Goal: Task Accomplishment & Management: Use online tool/utility

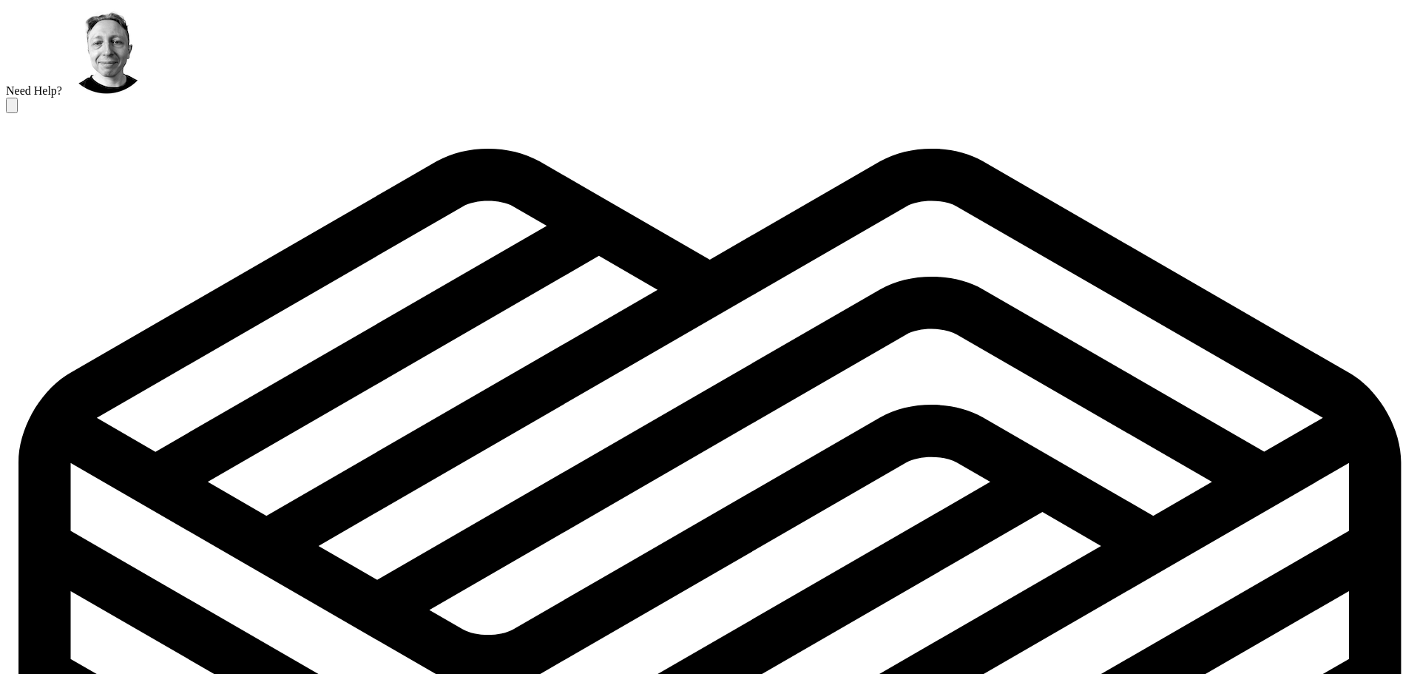
scroll to position [29, 0]
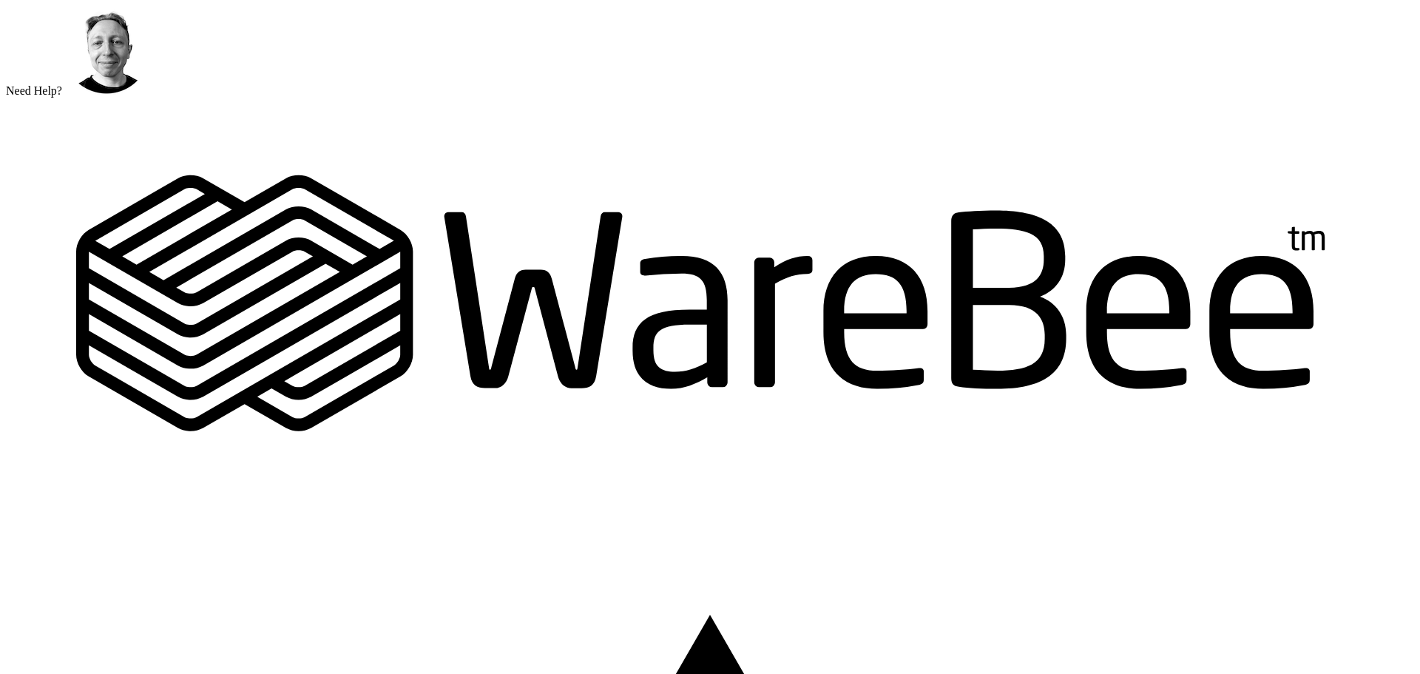
scroll to position [74, 0]
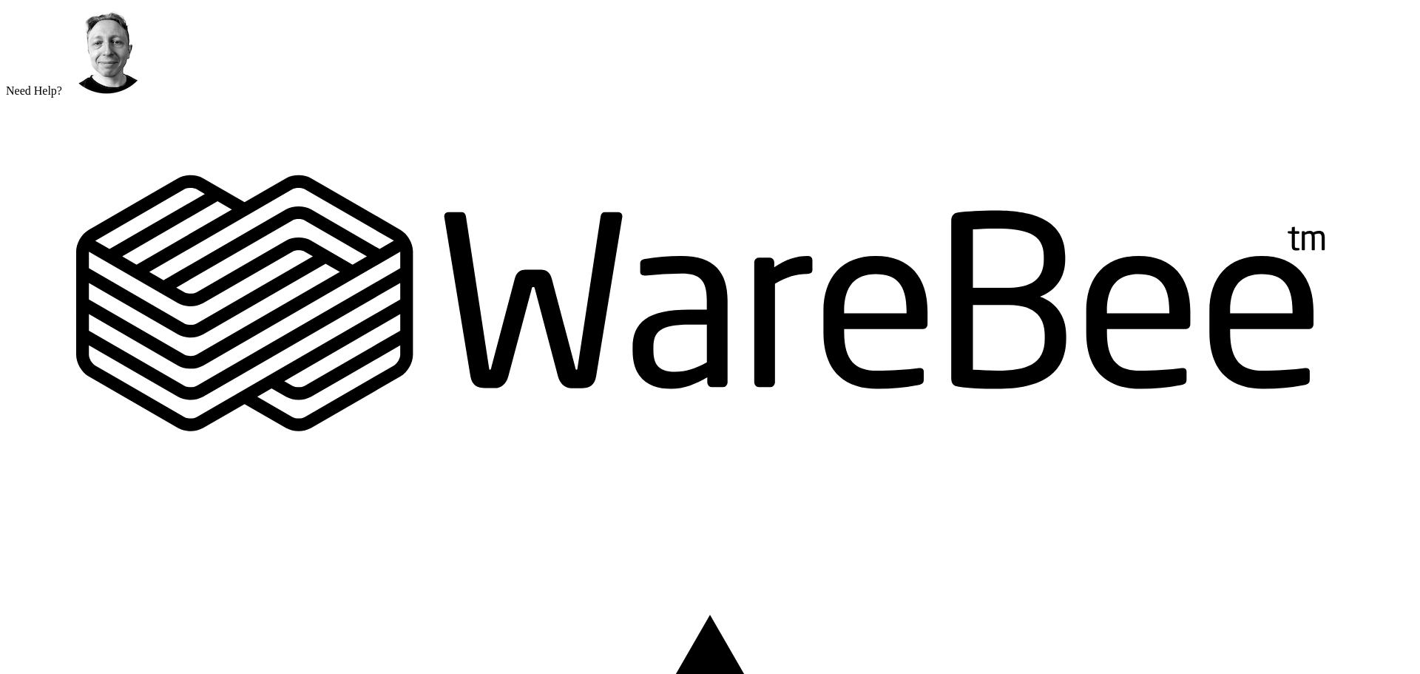
scroll to position [860, 0]
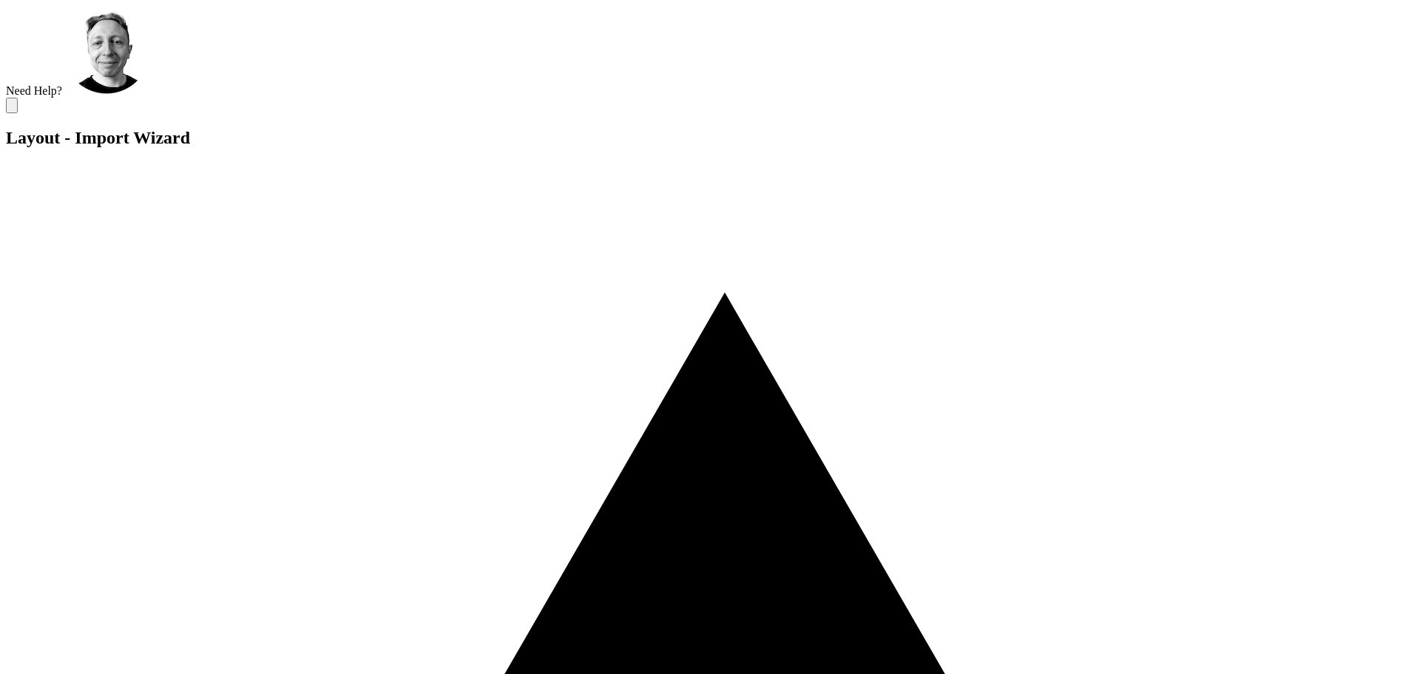
drag, startPoint x: 1152, startPoint y: 570, endPoint x: 1145, endPoint y: 589, distance: 20.6
